Goal: Navigation & Orientation: Find specific page/section

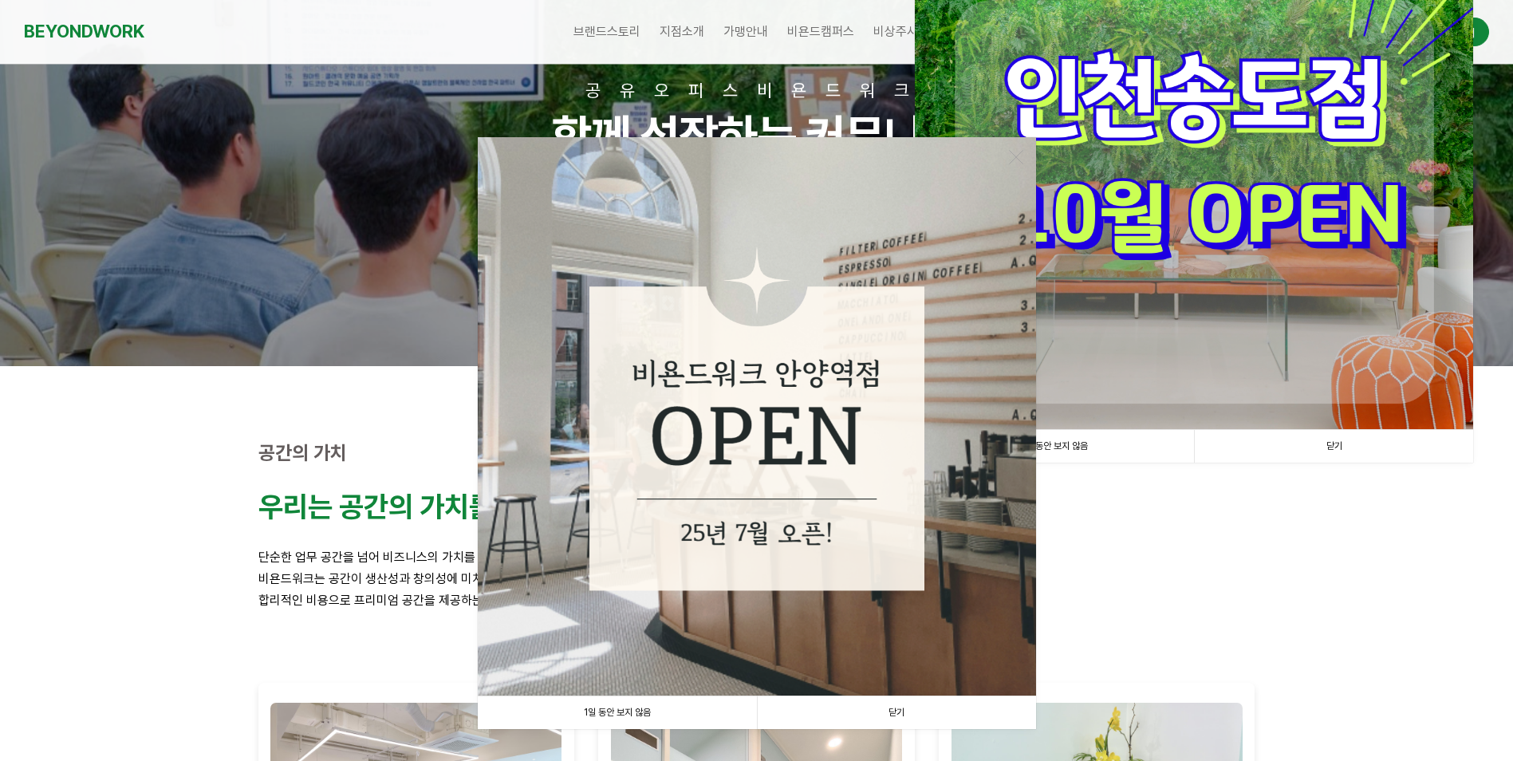
scroll to position [266, 0]
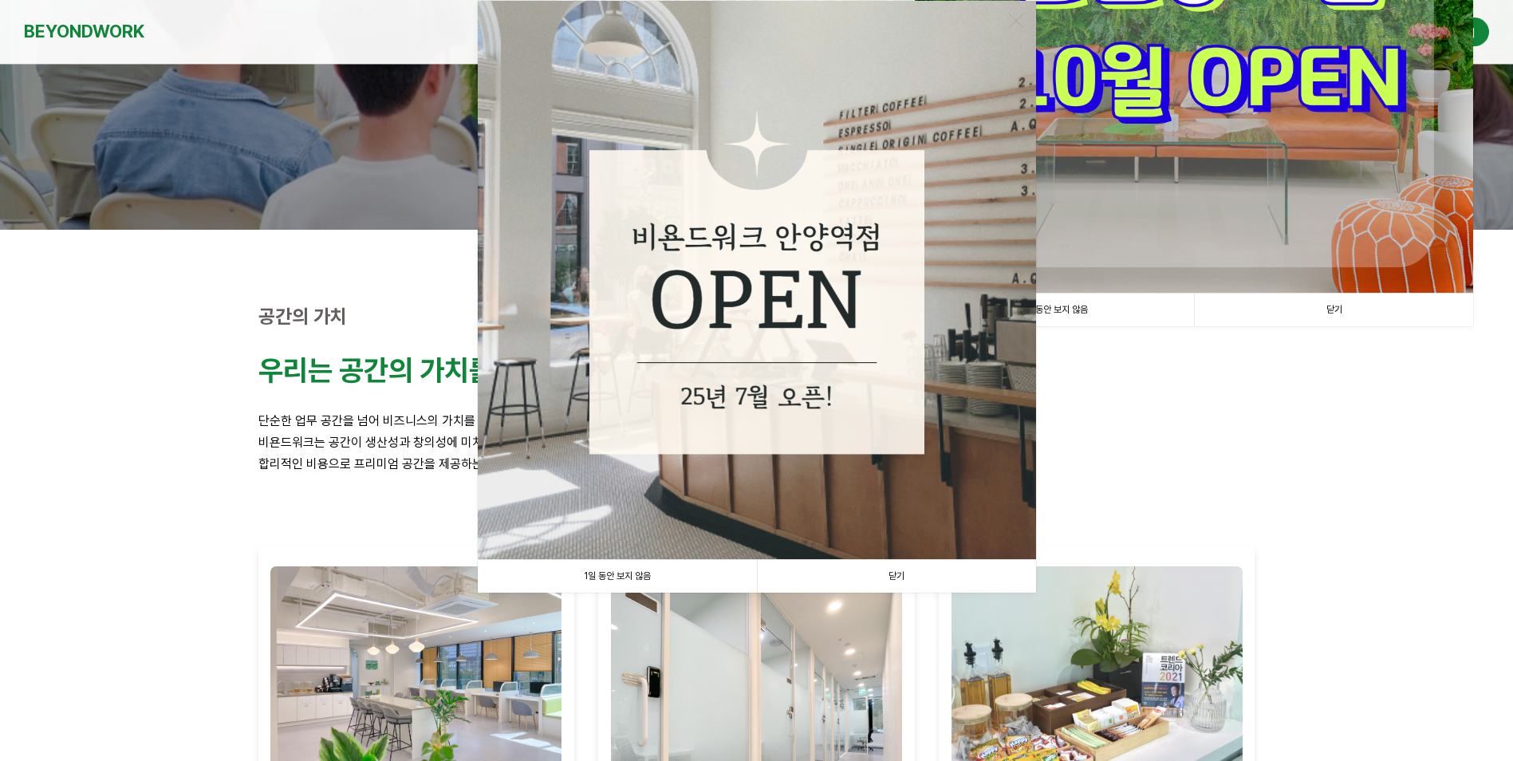
click at [673, 573] on link "1일 동안 보지 않음" at bounding box center [617, 576] width 279 height 33
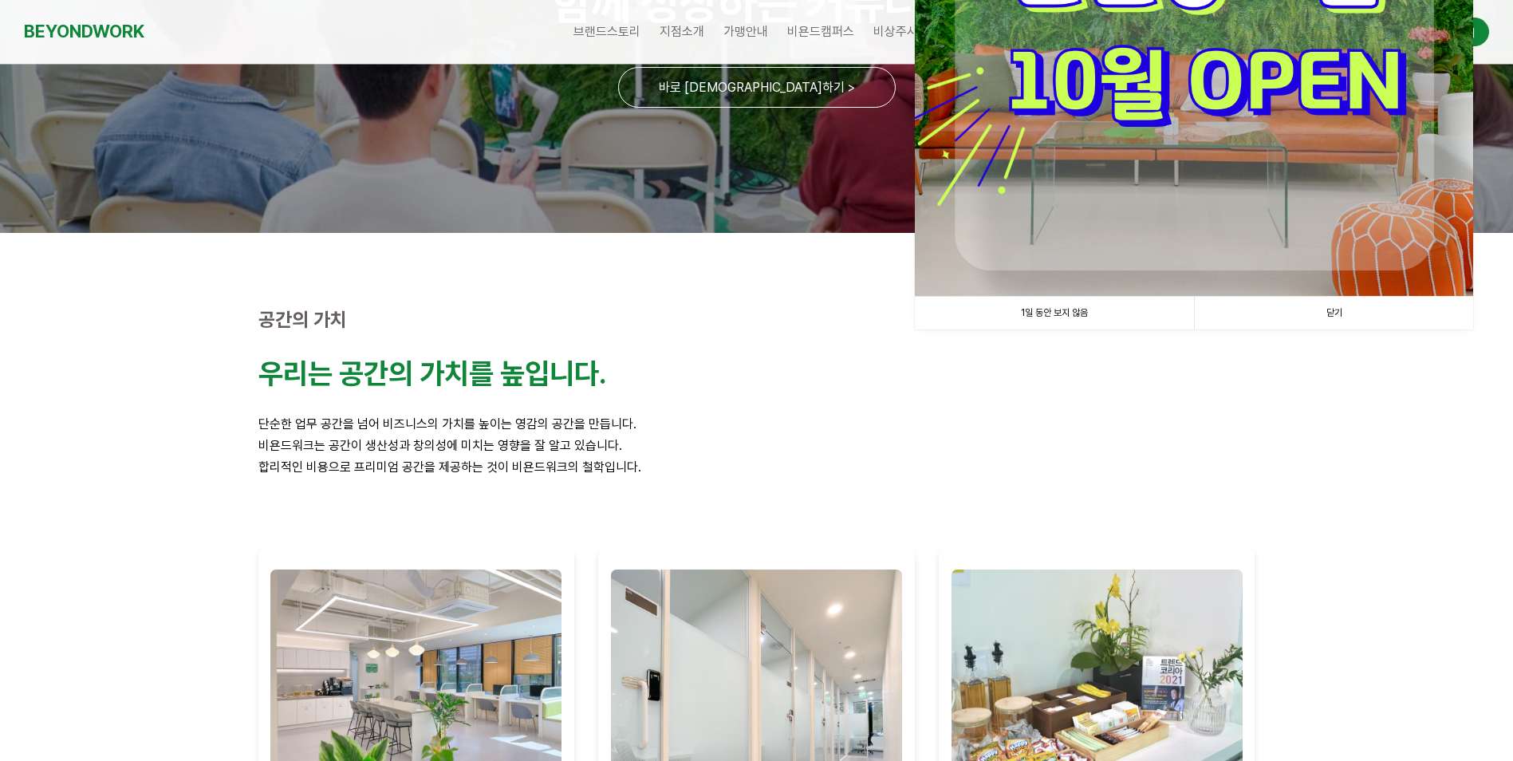
scroll to position [0, 0]
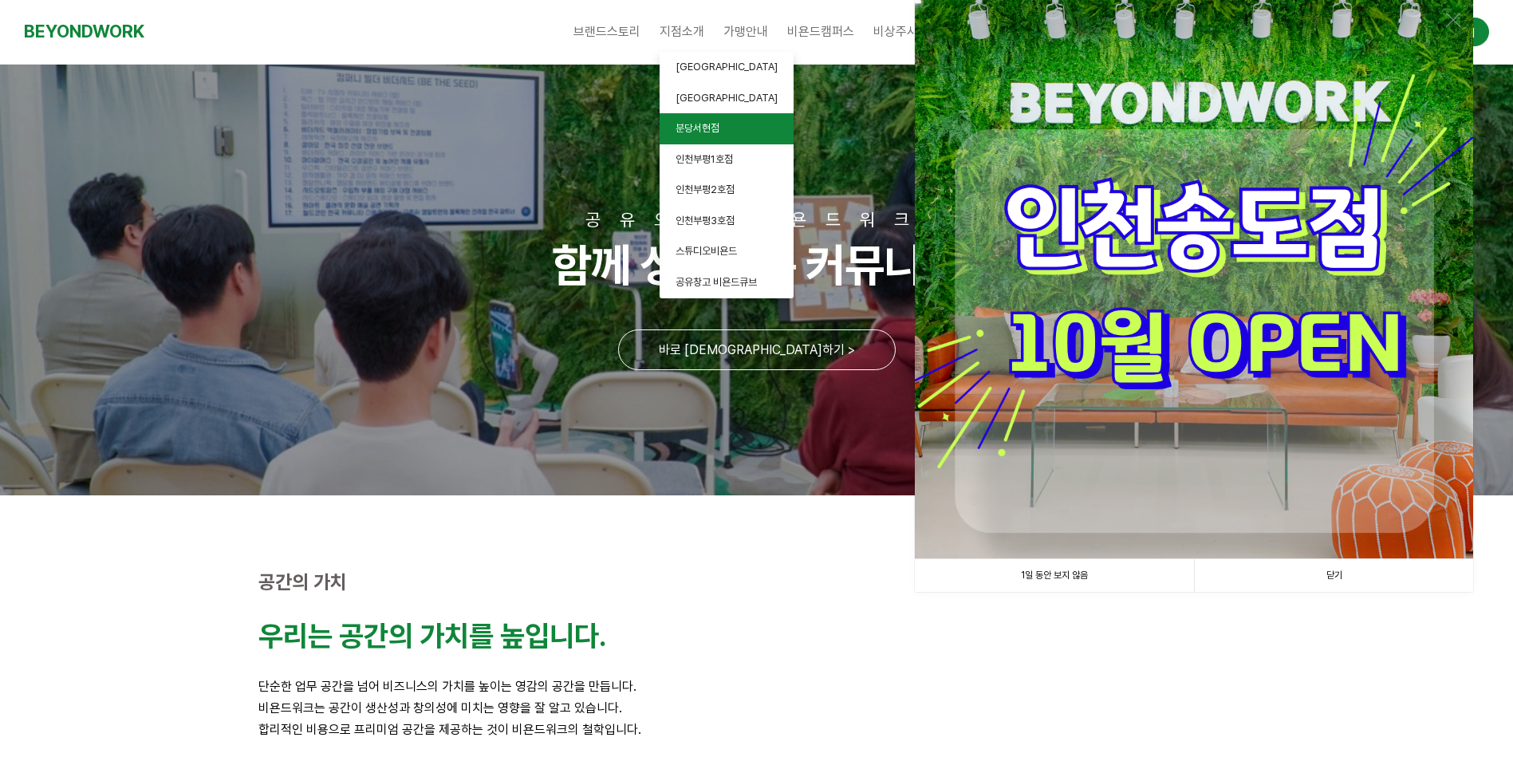
click at [735, 126] on link "분당서현점" at bounding box center [727, 128] width 134 height 31
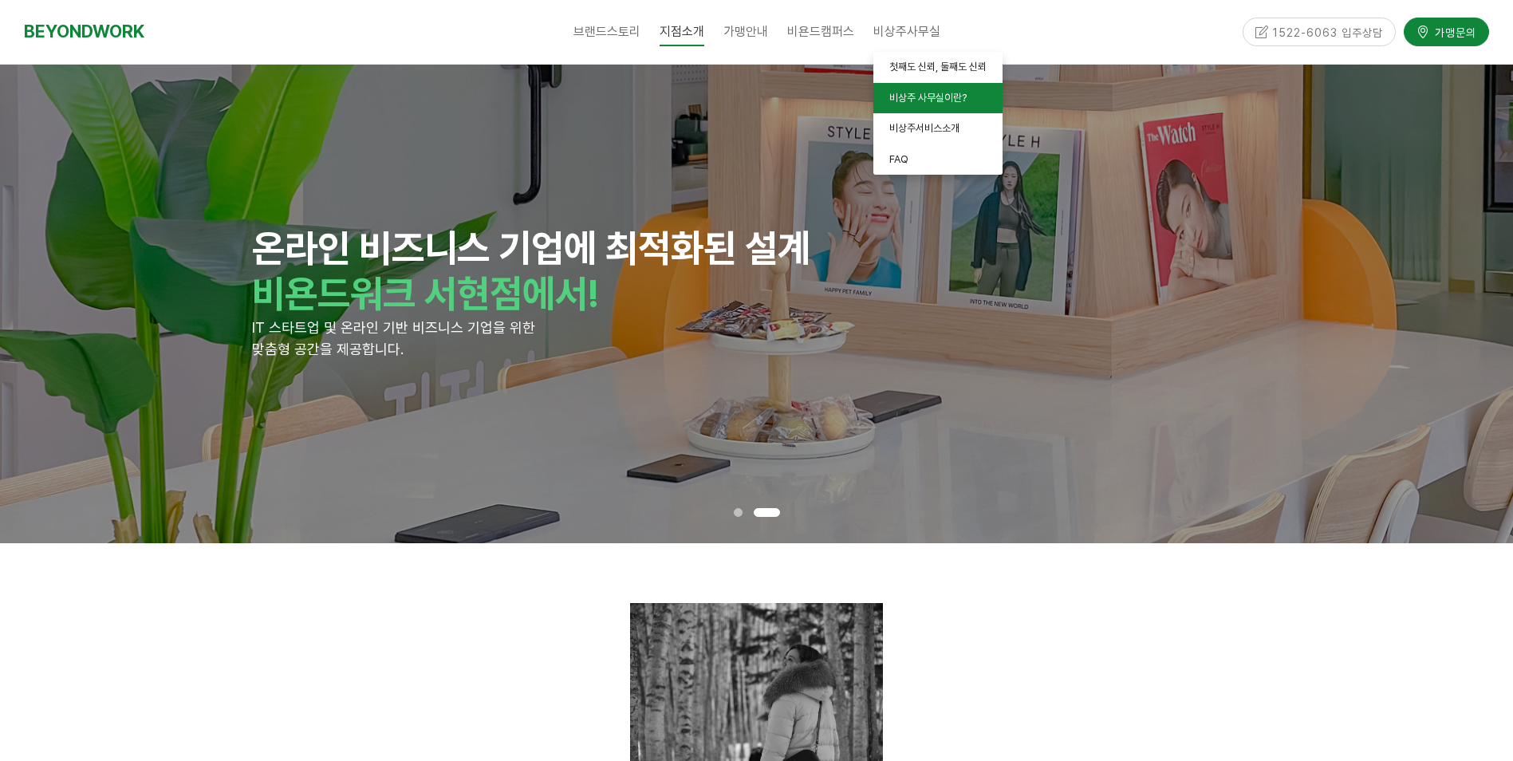
click at [911, 98] on span "비상주 사무실이란?" at bounding box center [928, 98] width 77 height 12
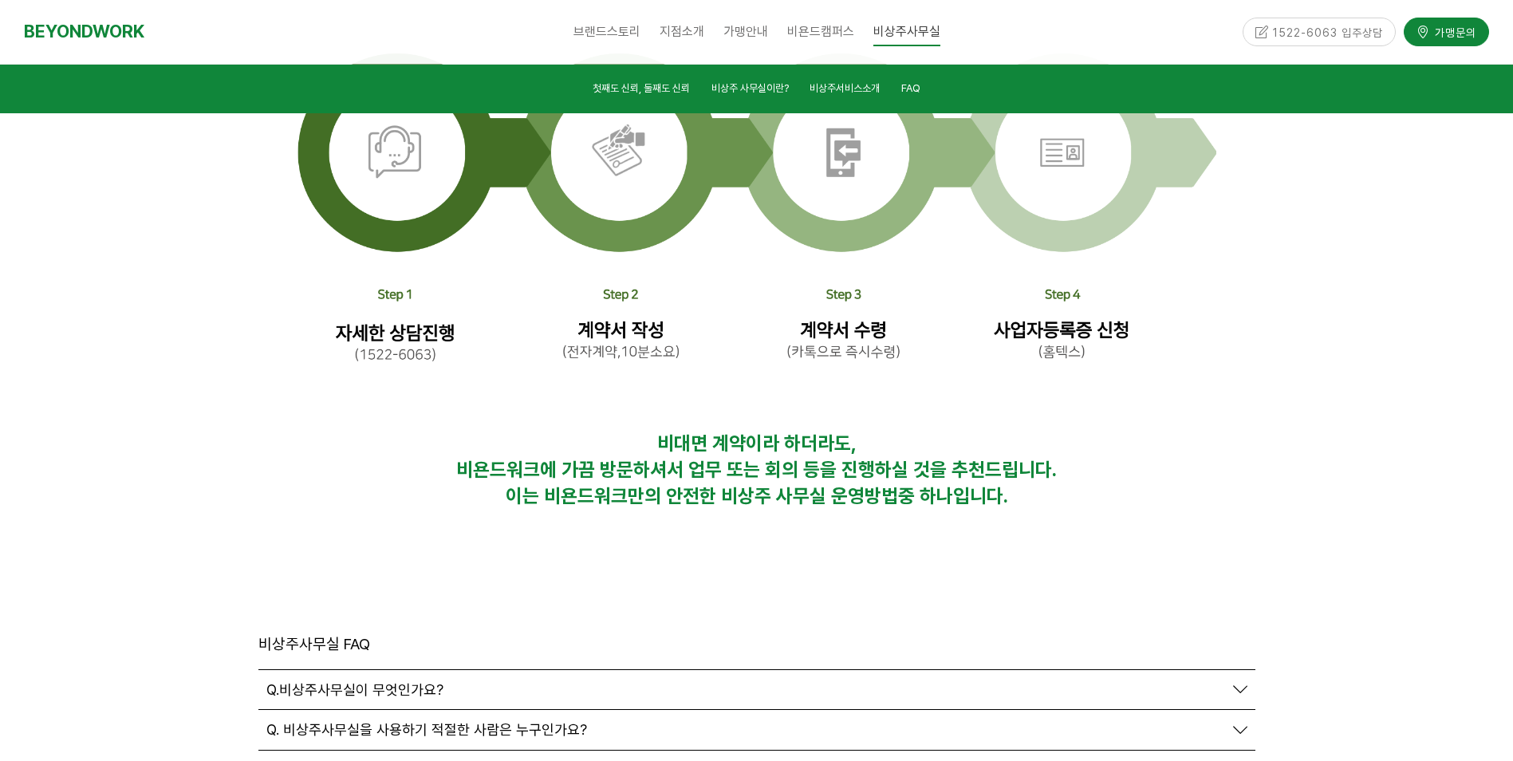
scroll to position [5438, 0]
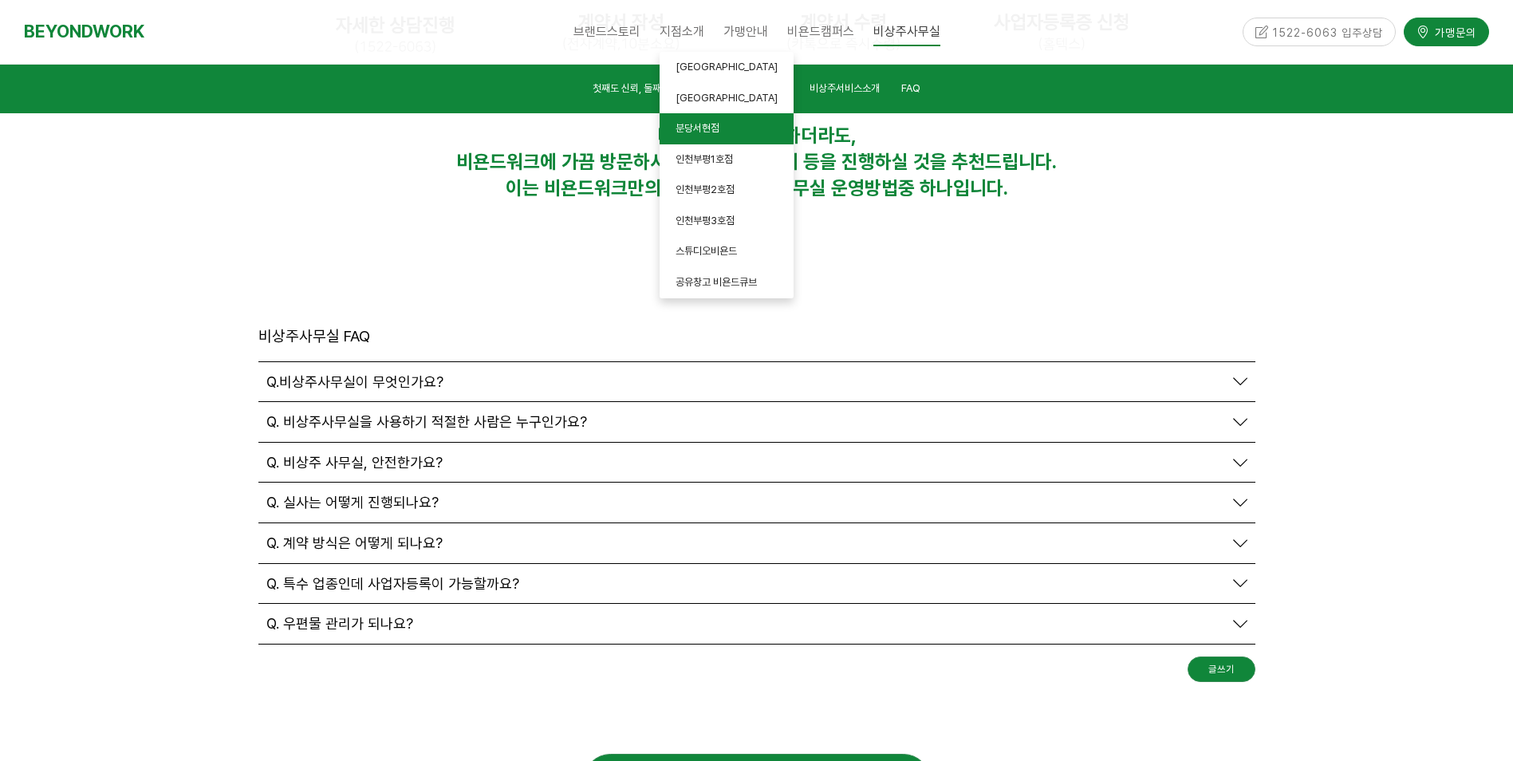
click at [708, 123] on span "분당서현점" at bounding box center [698, 128] width 44 height 12
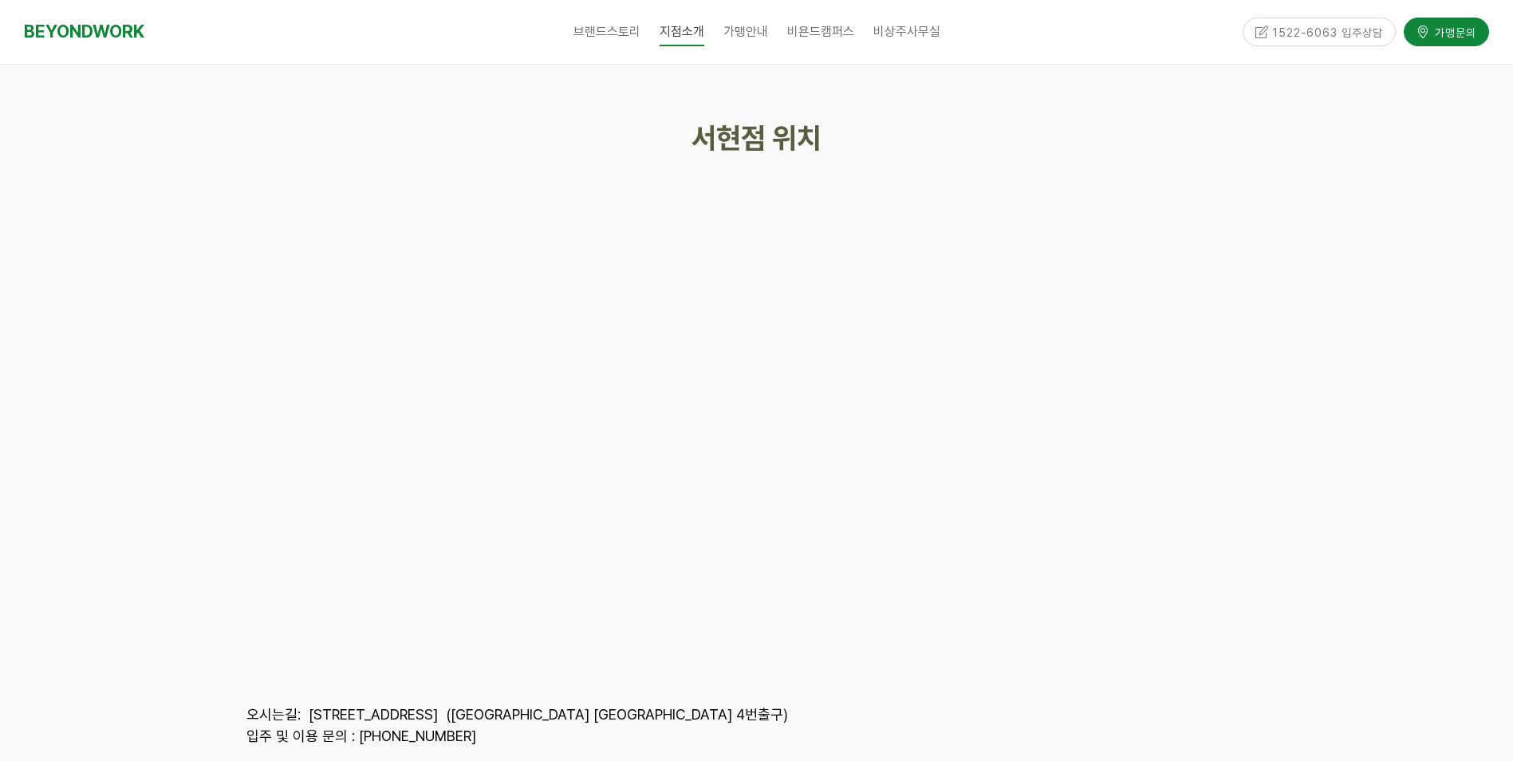
scroll to position [7180, 0]
